Goal: Task Accomplishment & Management: Use online tool/utility

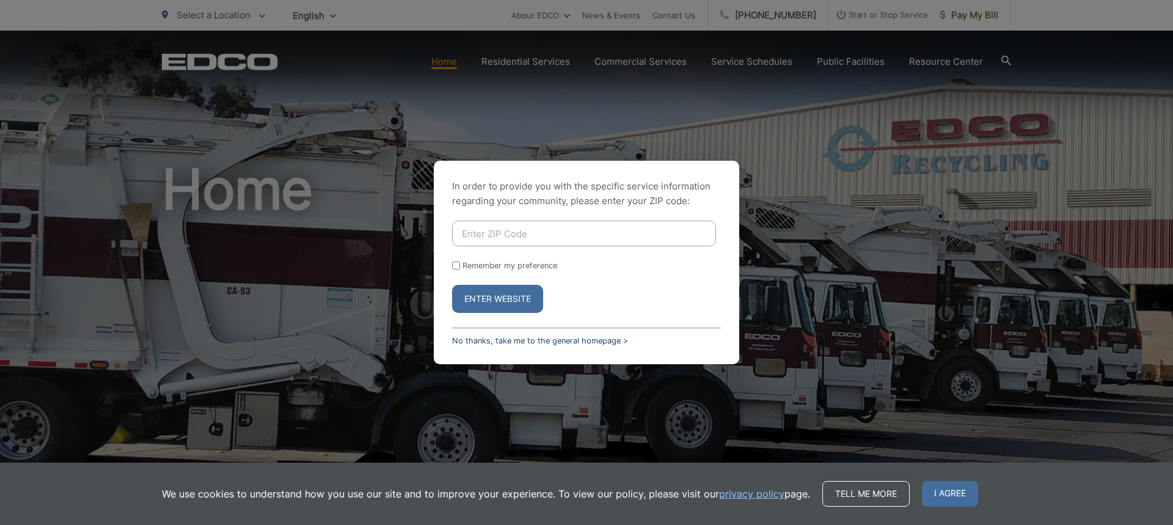
click at [541, 342] on link "No thanks, take me to the general homepage >" at bounding box center [540, 340] width 176 height 9
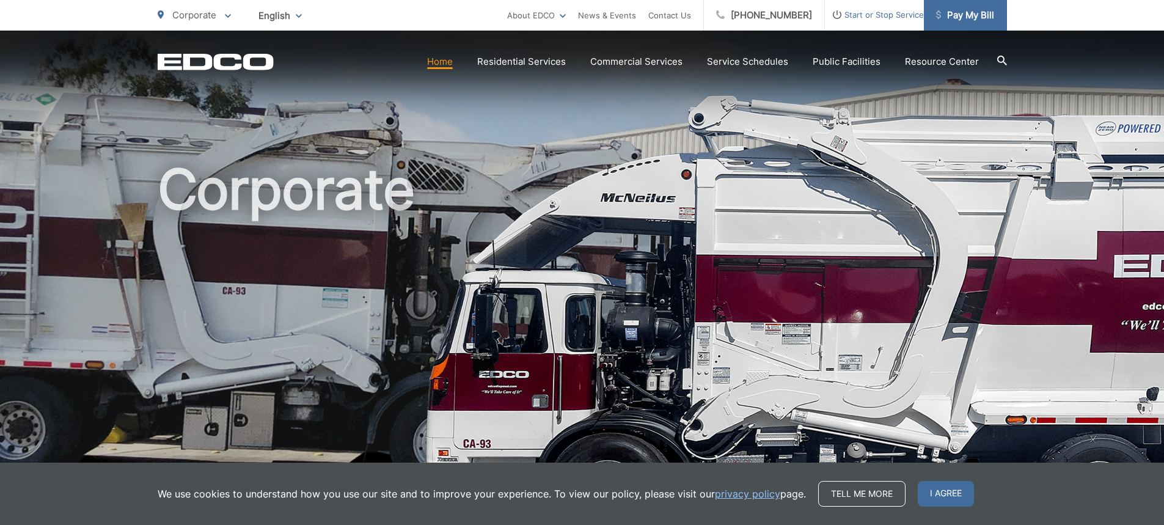
click at [975, 8] on span "Pay My Bill" at bounding box center [965, 15] width 58 height 15
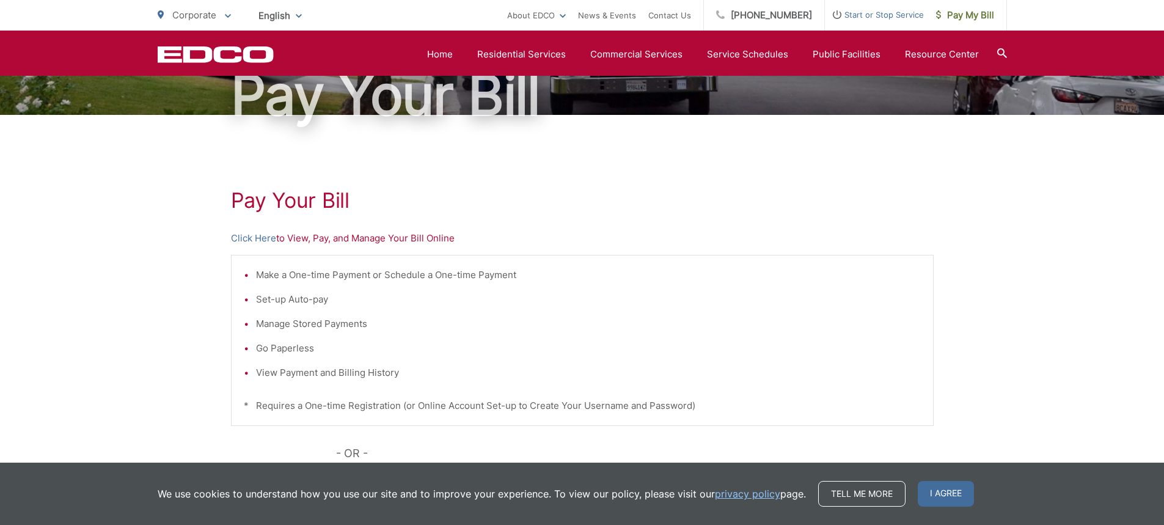
scroll to position [122, 0]
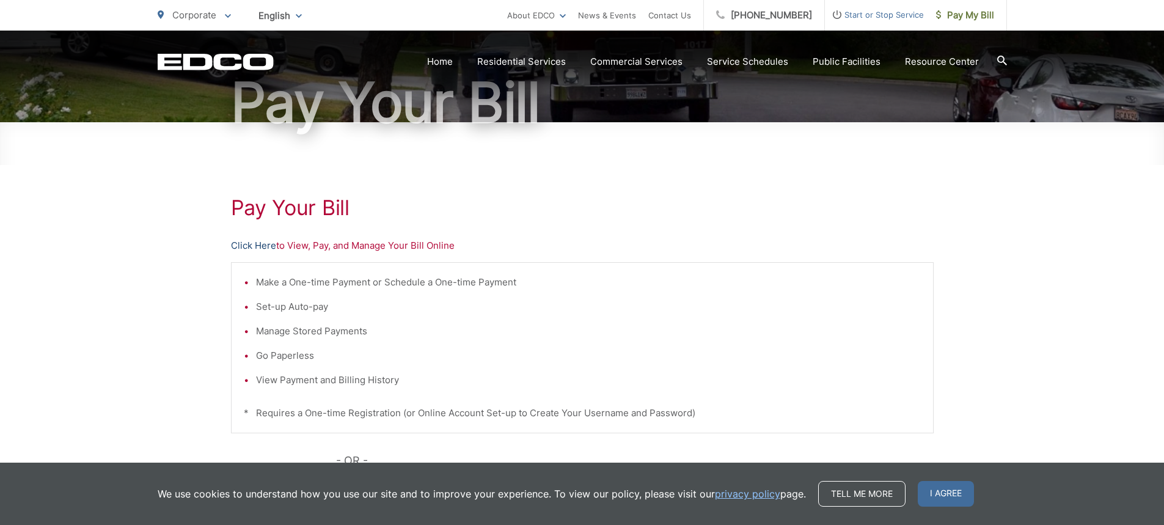
click at [246, 246] on link "Click Here" at bounding box center [253, 245] width 45 height 15
